Goal: Browse casually: Explore the website without a specific task or goal

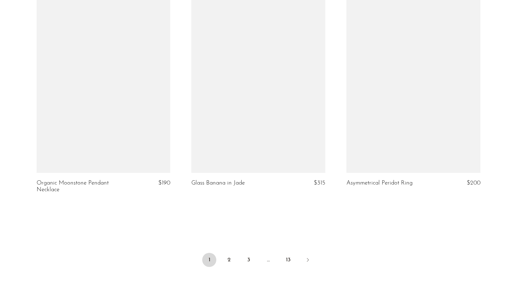
scroll to position [2494, 0]
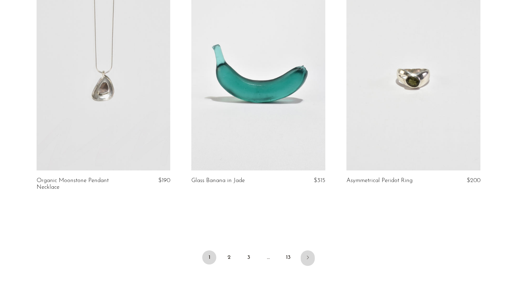
click at [306, 259] on icon "Next" at bounding box center [308, 257] width 6 height 6
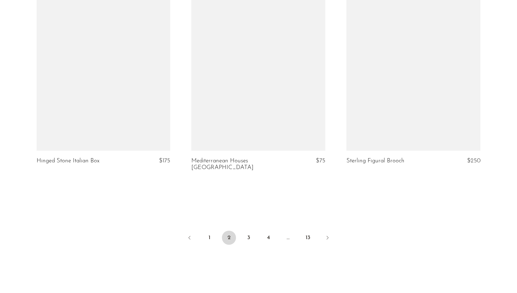
scroll to position [2515, 0]
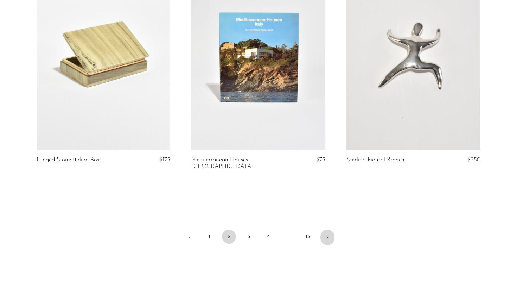
click at [325, 234] on icon "Next" at bounding box center [328, 237] width 6 height 6
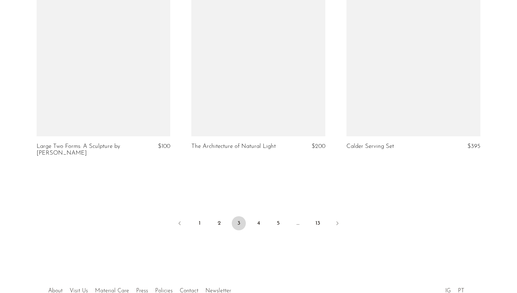
scroll to position [2529, 0]
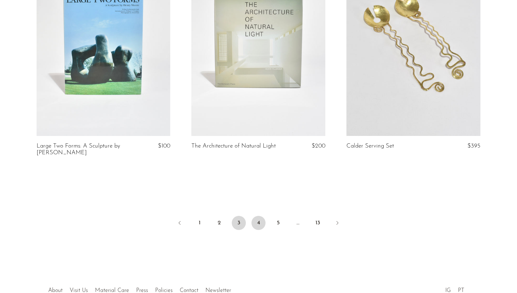
click at [260, 222] on link "4" at bounding box center [259, 223] width 14 height 14
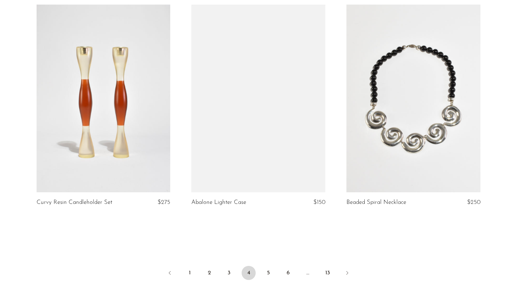
scroll to position [2475, 0]
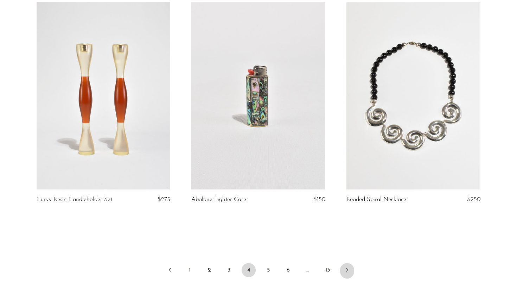
click at [350, 264] on link "Next" at bounding box center [347, 270] width 14 height 15
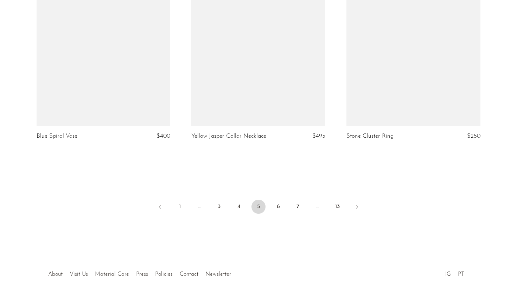
scroll to position [2580, 0]
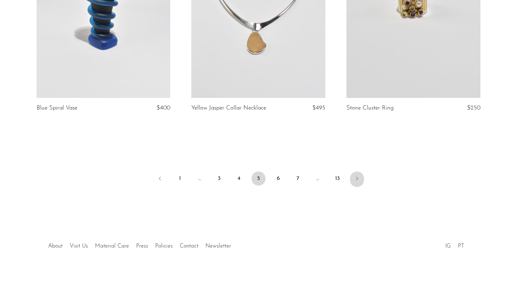
click at [356, 179] on icon "Next" at bounding box center [357, 179] width 6 height 6
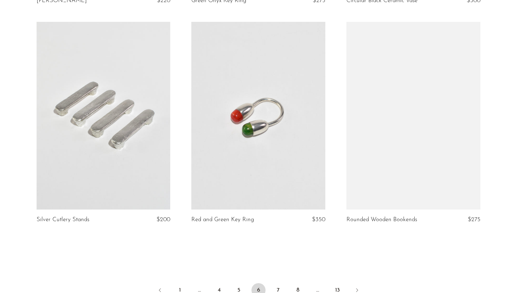
scroll to position [2469, 0]
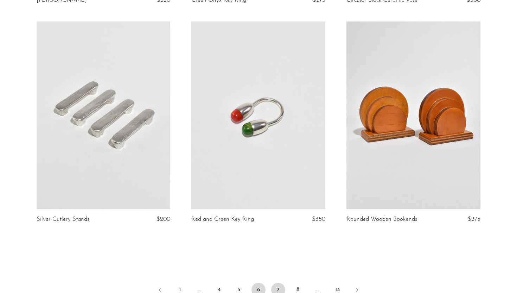
click at [280, 284] on link "7" at bounding box center [278, 289] width 14 height 14
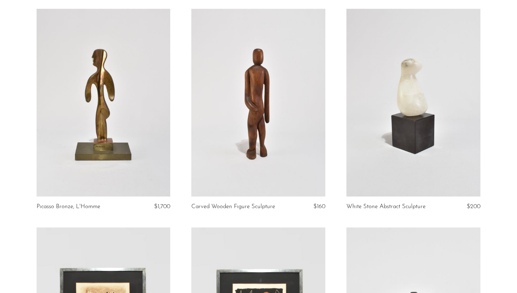
scroll to position [275, 0]
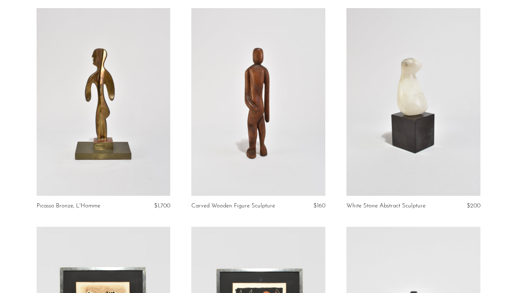
click at [383, 139] on link at bounding box center [413, 101] width 134 height 187
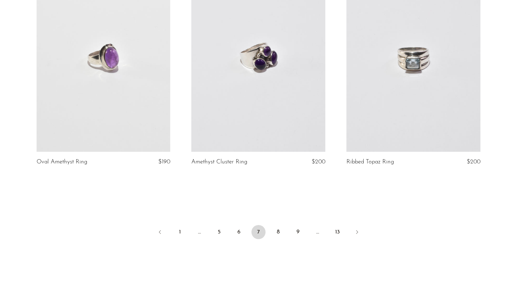
scroll to position [2509, 0]
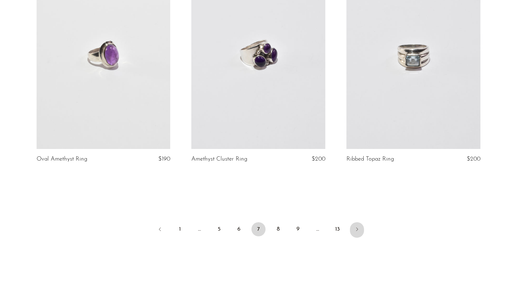
click at [354, 228] on link "Next" at bounding box center [357, 229] width 14 height 15
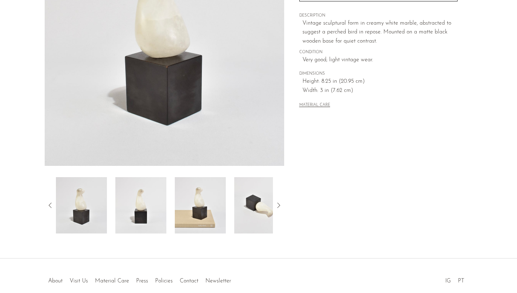
scroll to position [158, 0]
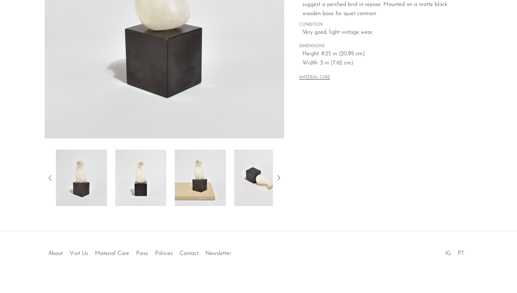
click at [139, 164] on img at bounding box center [140, 177] width 51 height 56
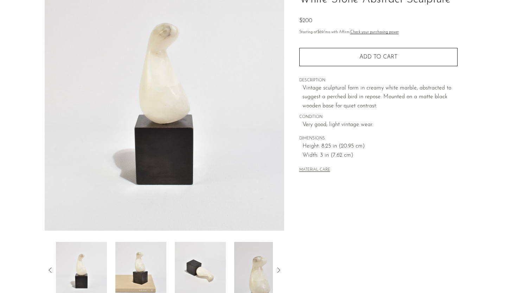
scroll to position [15, 0]
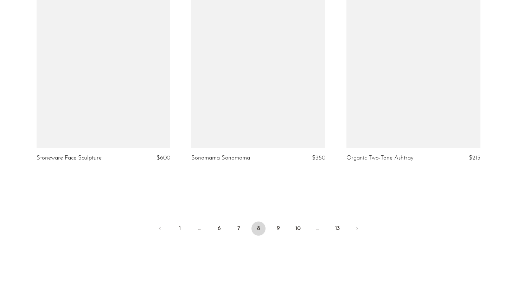
scroll to position [2517, 0]
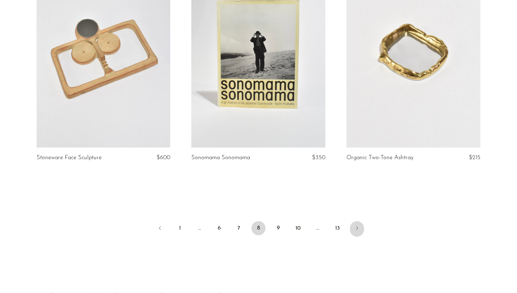
click at [356, 225] on icon "Next" at bounding box center [357, 228] width 6 height 6
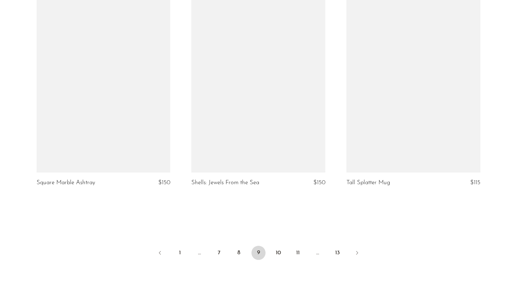
scroll to position [2491, 0]
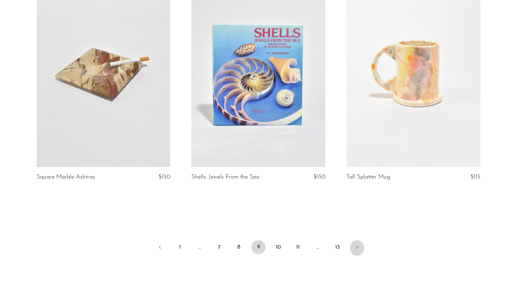
click at [355, 247] on icon "Next" at bounding box center [357, 247] width 6 height 6
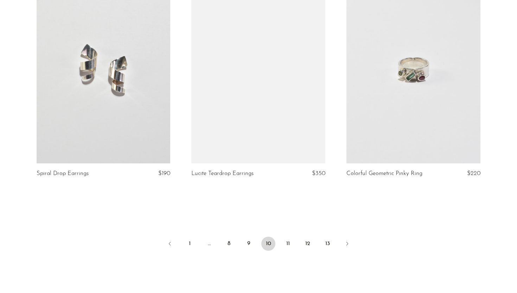
scroll to position [2509, 0]
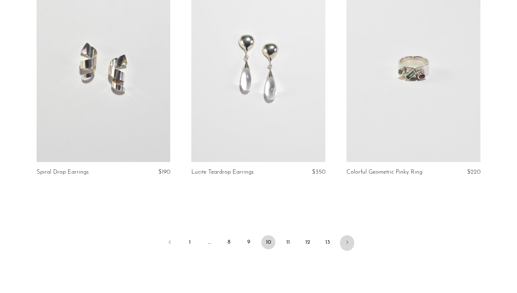
click at [349, 242] on icon "Next" at bounding box center [347, 242] width 6 height 6
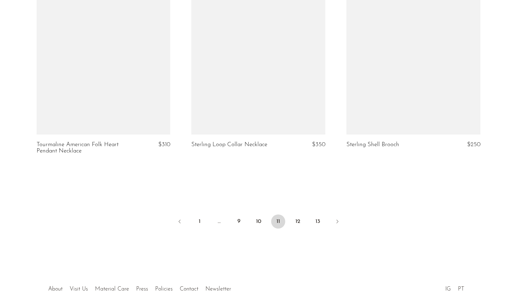
scroll to position [2538, 0]
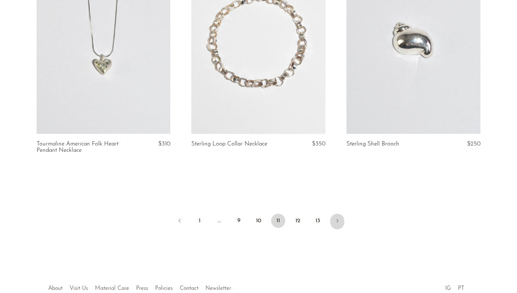
click at [337, 214] on link "Next" at bounding box center [337, 221] width 14 height 15
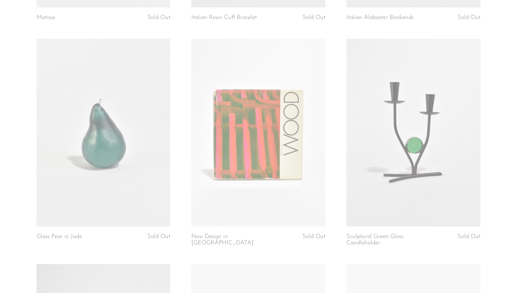
scroll to position [1791, 0]
